Goal: Find specific page/section

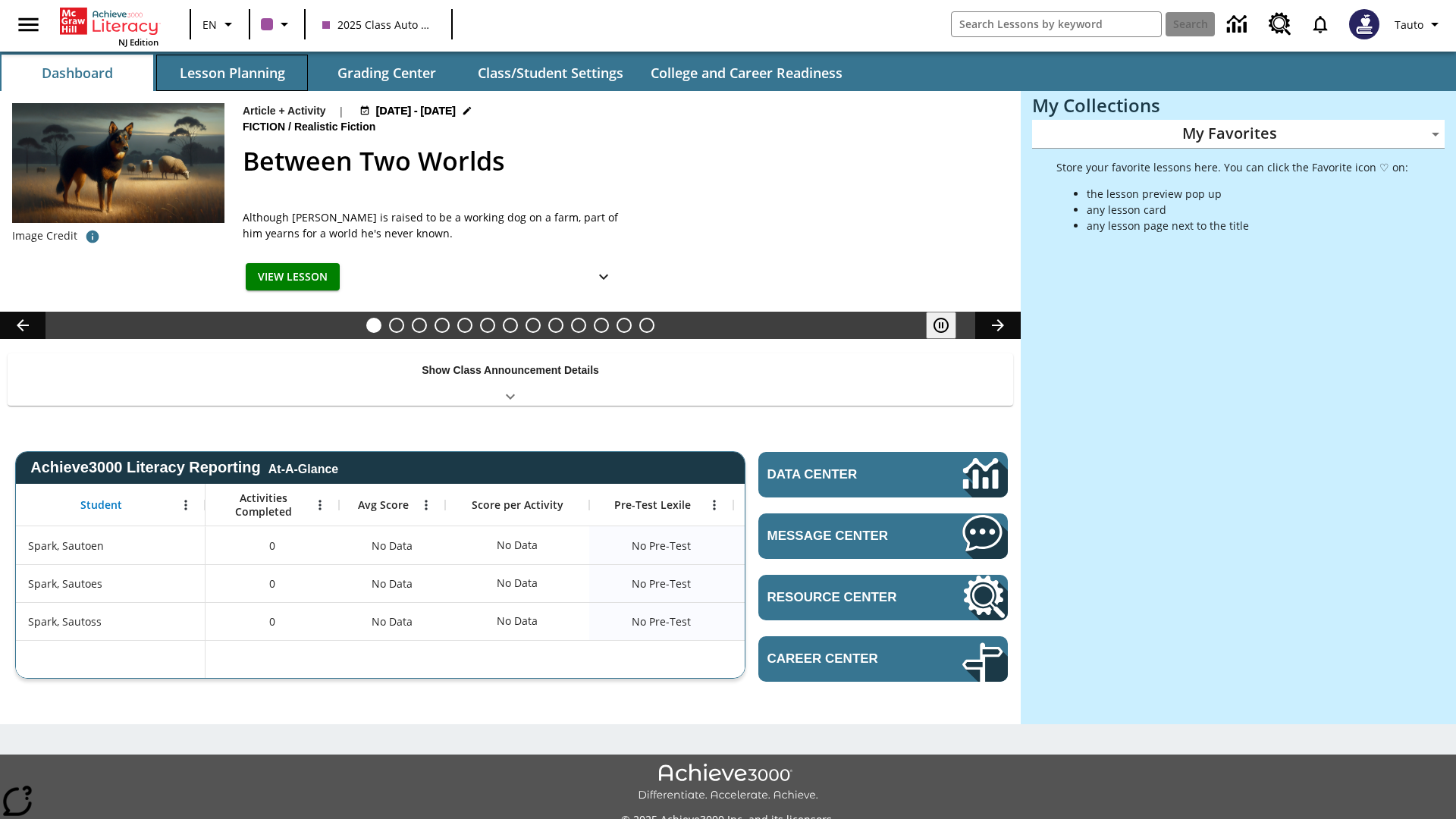
click at [232, 73] on button "Lesson Planning" at bounding box center [232, 73] width 152 height 37
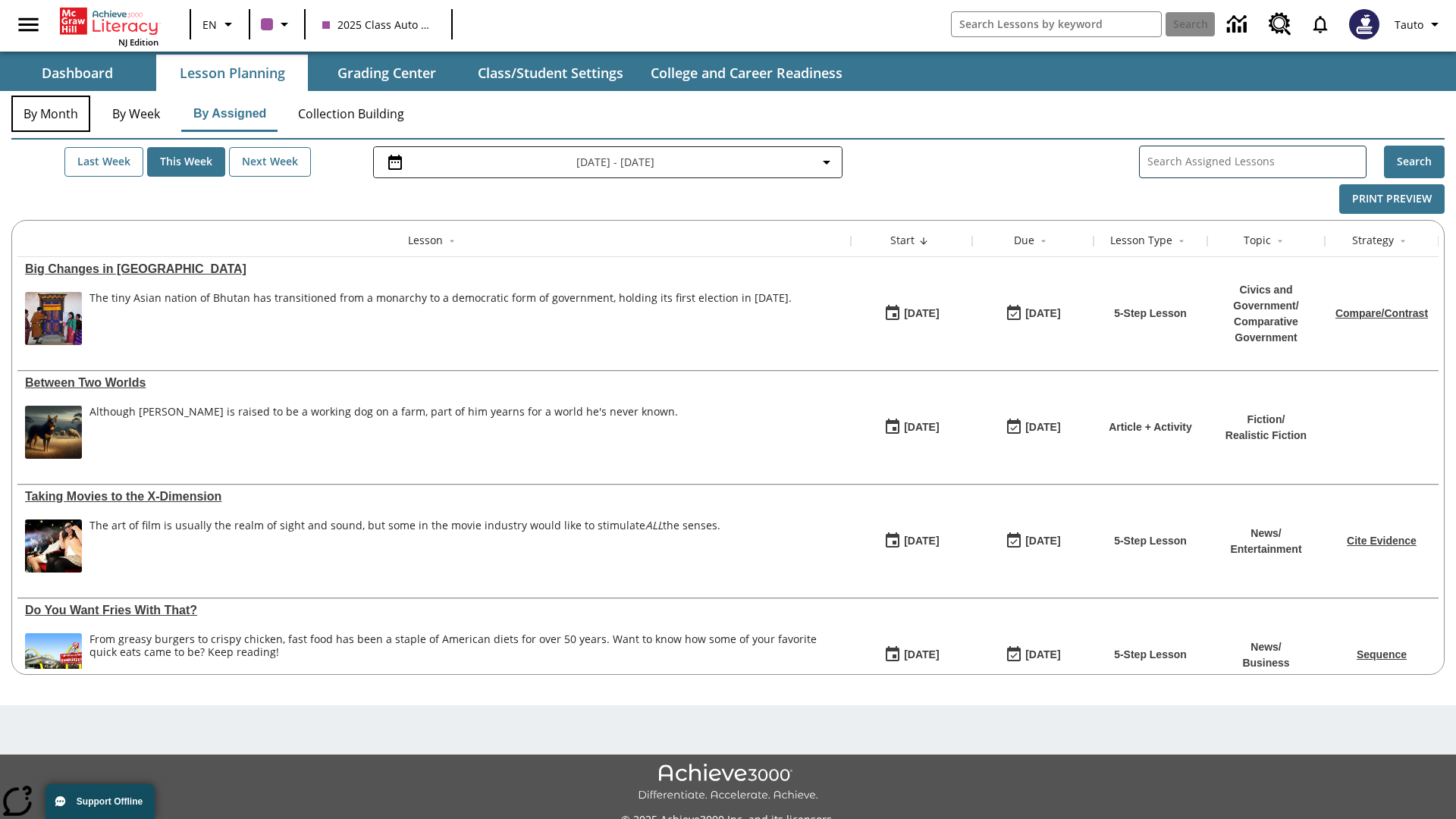
click at [51, 114] on button "By Month" at bounding box center [51, 114] width 79 height 37
